Goal: Information Seeking & Learning: Find specific fact

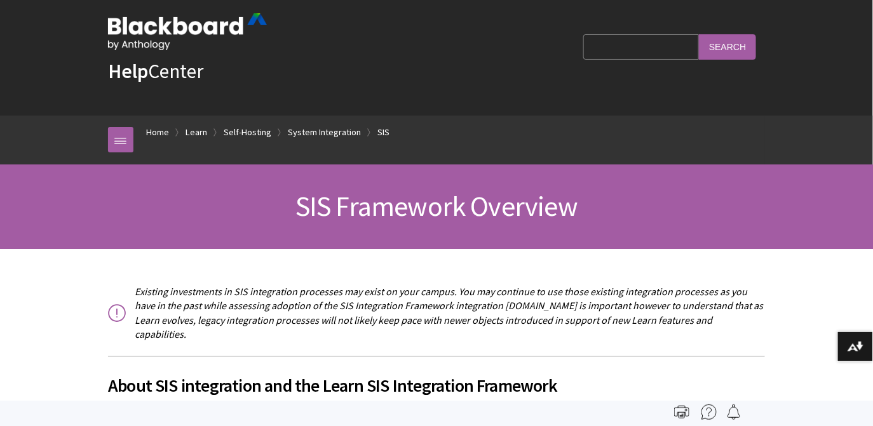
scroll to position [18, 0]
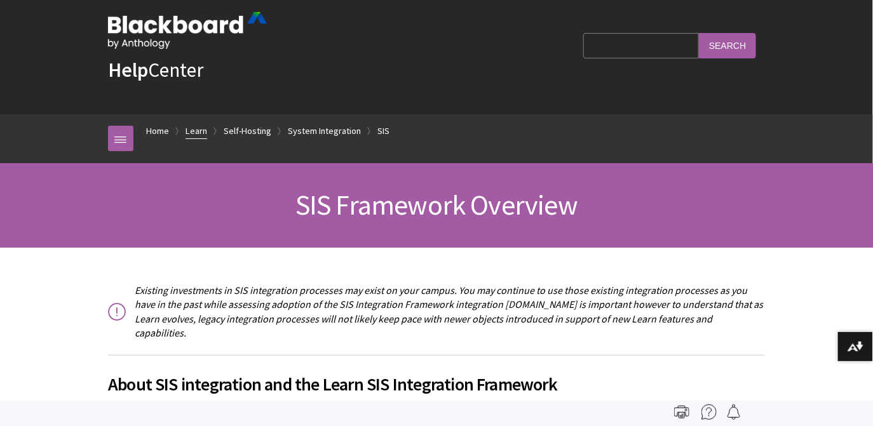
click at [199, 132] on link "Learn" at bounding box center [197, 131] width 22 height 16
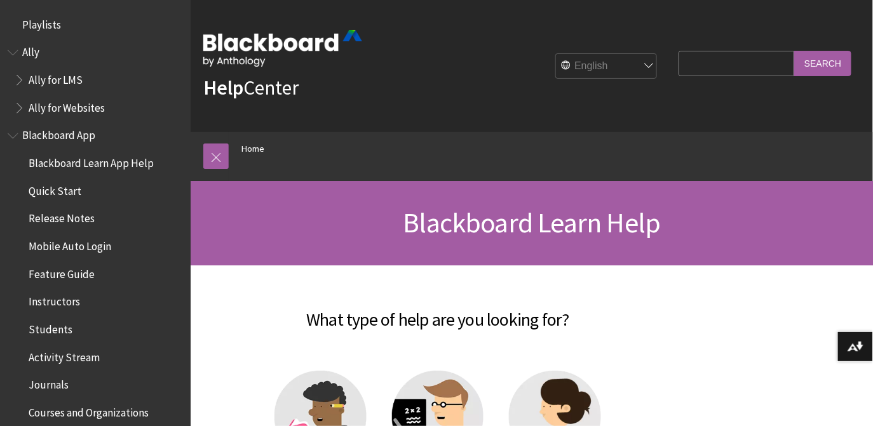
scroll to position [1076, 0]
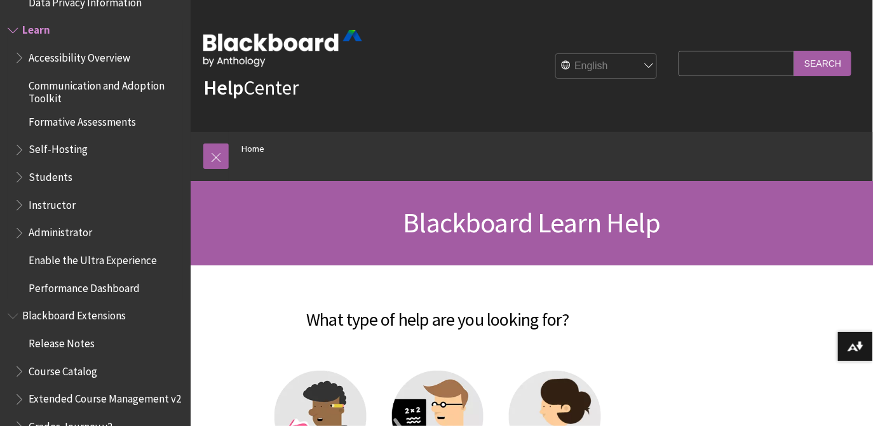
click at [22, 231] on span "Book outline for Blackboard Learn Help" at bounding box center [20, 230] width 13 height 16
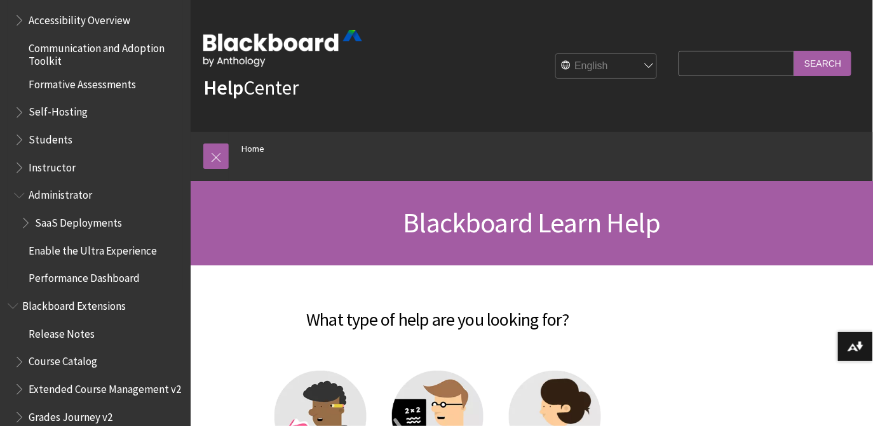
scroll to position [1116, 0]
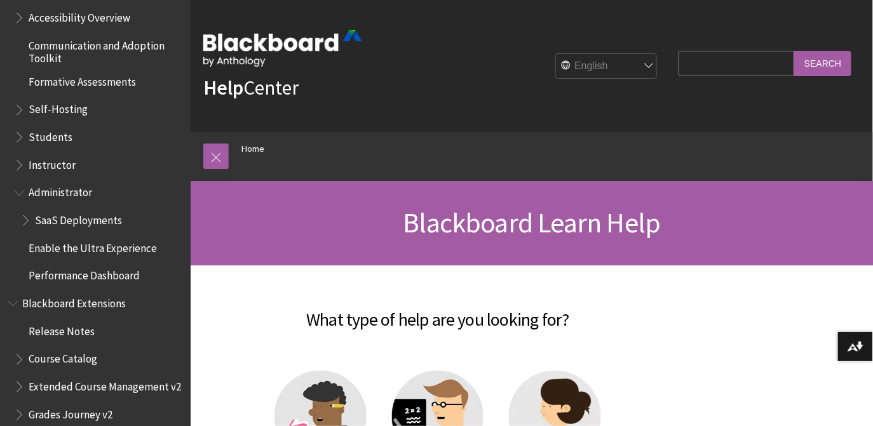
click at [25, 222] on span "Book outline for Blackboard Learn Help" at bounding box center [26, 218] width 13 height 16
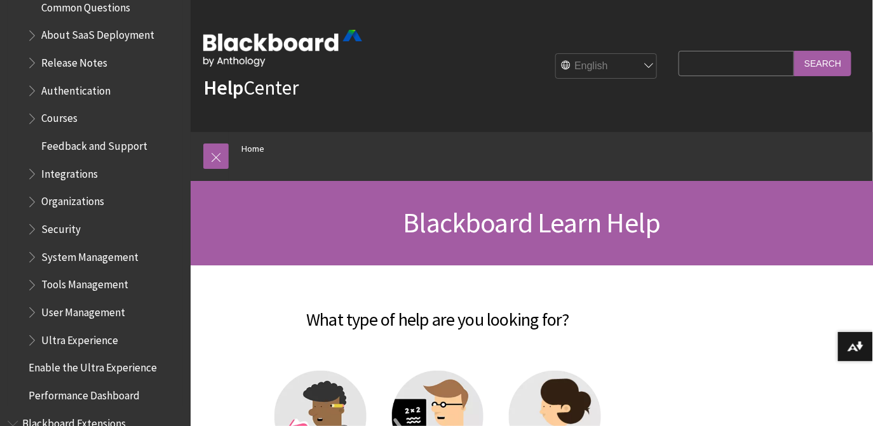
scroll to position [1359, 0]
click at [34, 174] on span "Book outline for Blackboard Learn Help" at bounding box center [33, 169] width 13 height 16
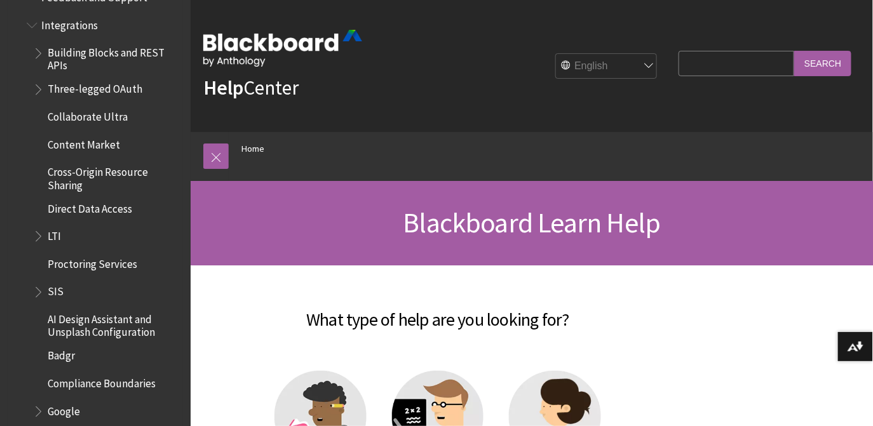
scroll to position [1506, 0]
click at [40, 294] on span "Book outline for Blackboard Learn Help" at bounding box center [39, 289] width 13 height 16
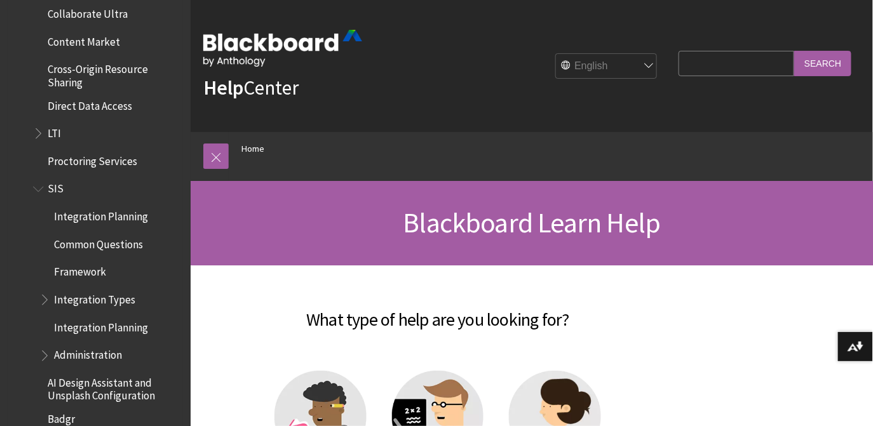
scroll to position [1618, 0]
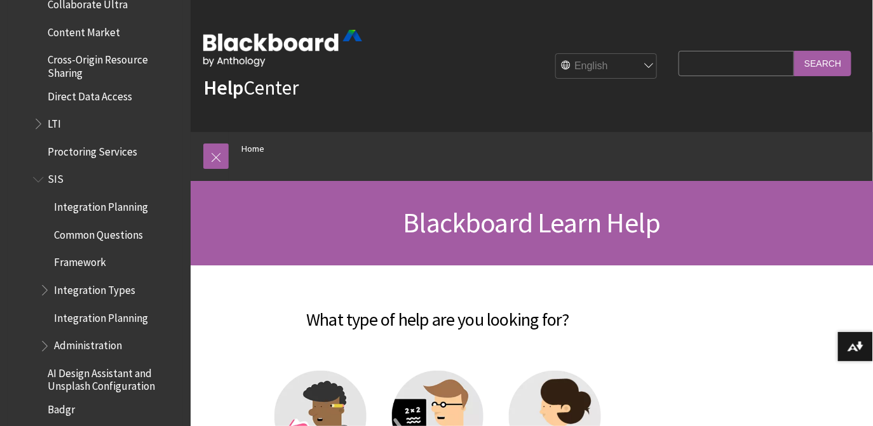
click at [48, 290] on span "Book outline for Blackboard Learn Help" at bounding box center [45, 288] width 13 height 16
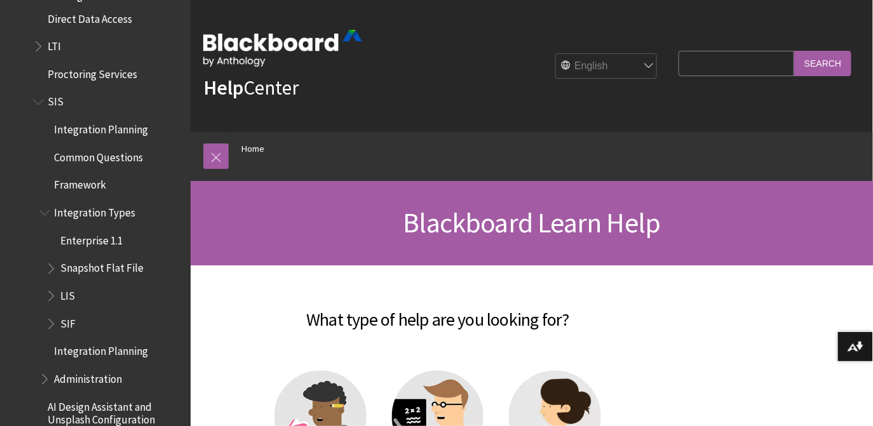
scroll to position [1703, 0]
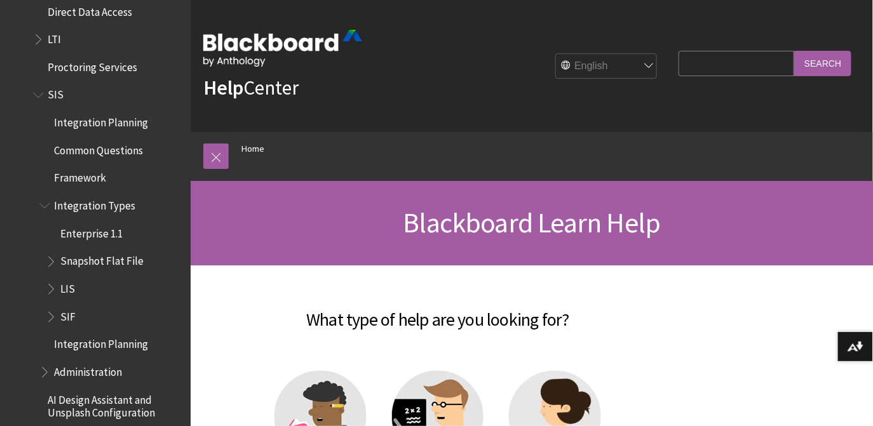
click at [54, 264] on span "Book outline for Blackboard Learn Help" at bounding box center [52, 259] width 13 height 16
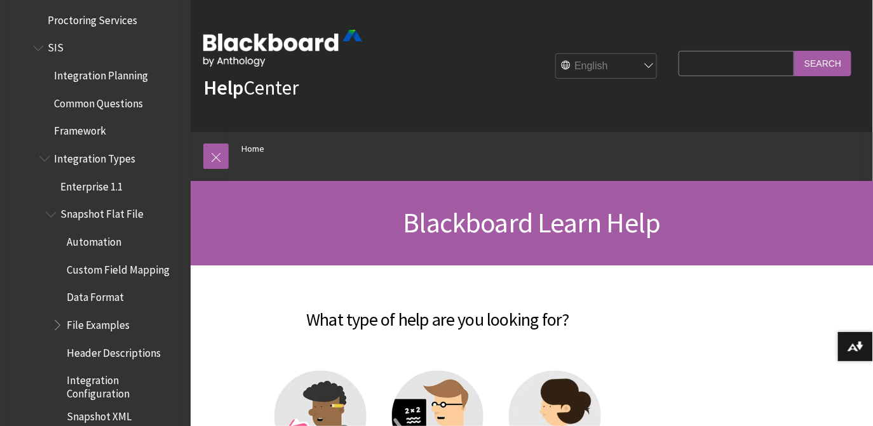
scroll to position [1755, 0]
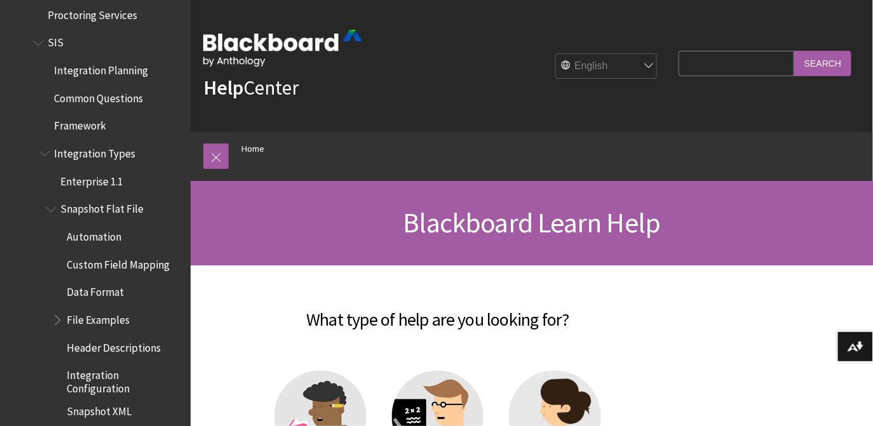
click at [96, 346] on span "Header Descriptions" at bounding box center [114, 345] width 94 height 17
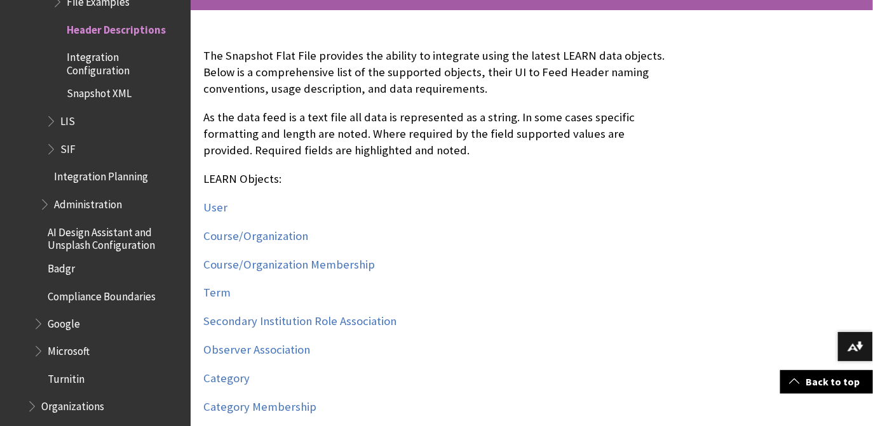
scroll to position [281, 0]
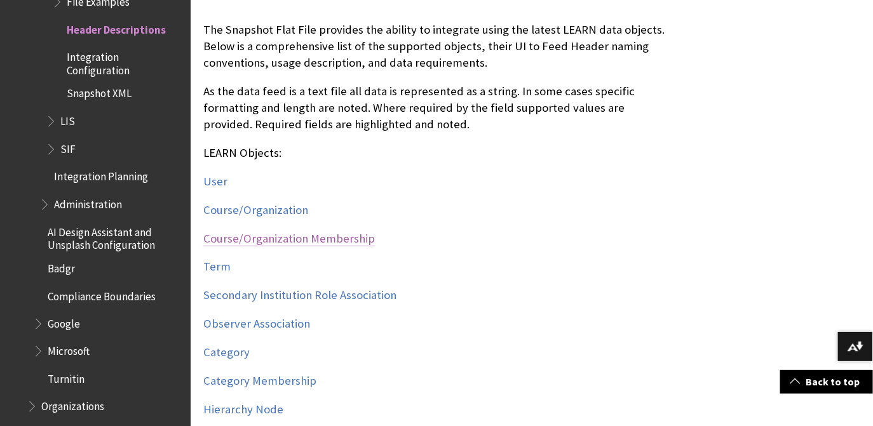
click at [259, 241] on link "Course/Organization Membership" at bounding box center [289, 238] width 172 height 15
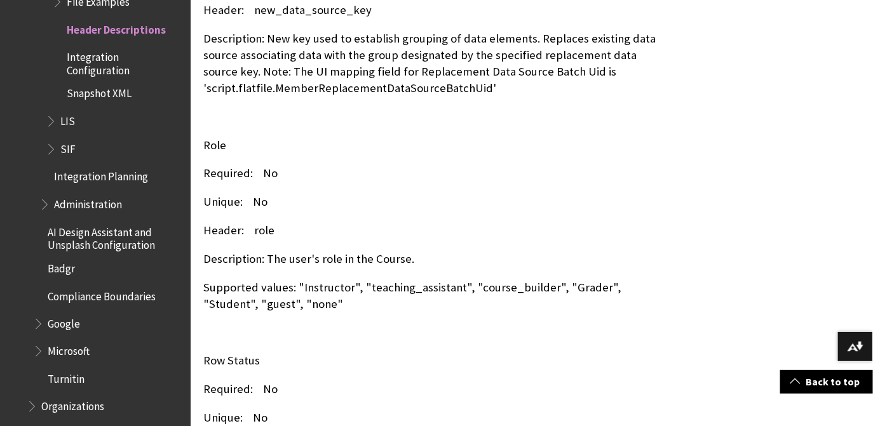
scroll to position [21464, 0]
click at [329, 280] on p "Supported values: "Instructor", "teaching_assistant", "course_builder", "Grader…" at bounding box center [437, 296] width 469 height 33
copy p "Instructor"
click at [616, 280] on p "Supported values: "Instructor", "teaching_assistant", "course_builder", "Grader…" at bounding box center [437, 296] width 469 height 33
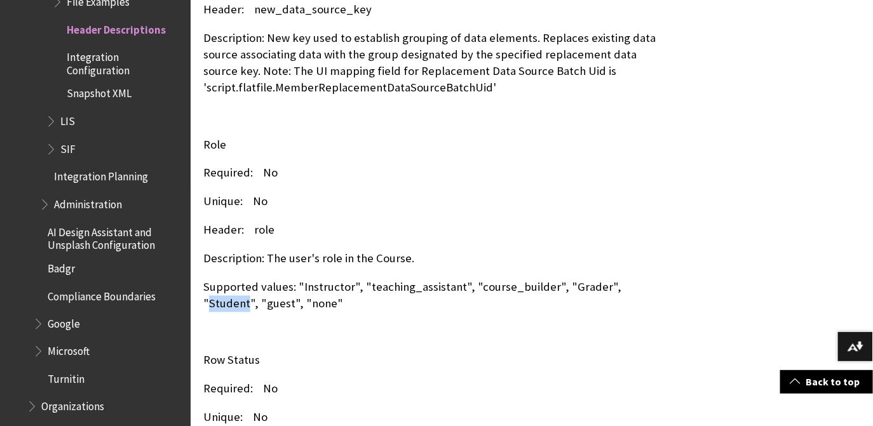
click at [616, 280] on p "Supported values: "Instructor", "teaching_assistant", "course_builder", "Grader…" at bounding box center [437, 296] width 469 height 33
copy p "Student"
